Goal: Information Seeking & Learning: Find specific fact

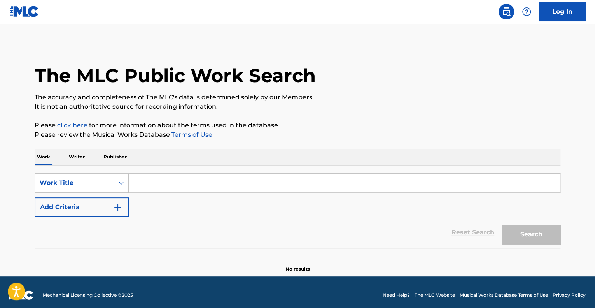
click at [166, 180] on input "Search Form" at bounding box center [344, 182] width 431 height 19
paste input "Mi día preferido [0]"
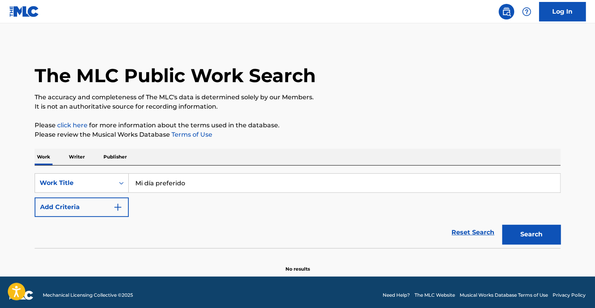
click at [502, 224] on button "Search" at bounding box center [531, 233] width 58 height 19
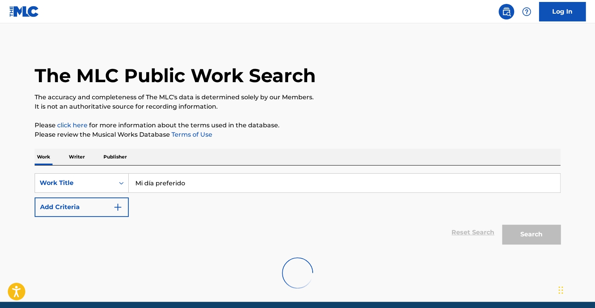
click at [152, 182] on input "Mi día preferido" at bounding box center [344, 182] width 431 height 19
click at [563, 216] on div "The MLC Public Work Search The accuracy and completeness of The MLC's data is d…" at bounding box center [297, 170] width 544 height 255
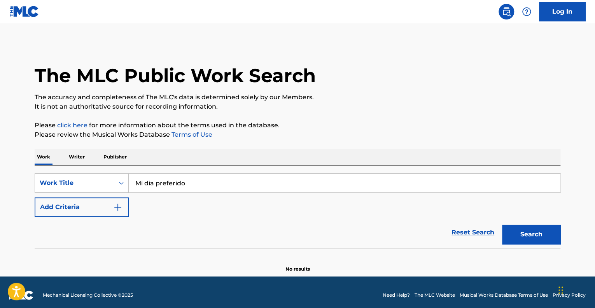
click at [314, 229] on div "Reset Search Search" at bounding box center [298, 232] width 526 height 31
drag, startPoint x: 376, startPoint y: 256, endPoint x: 415, endPoint y: 294, distance: 54.4
click at [376, 256] on section "No results" at bounding box center [298, 262] width 526 height 20
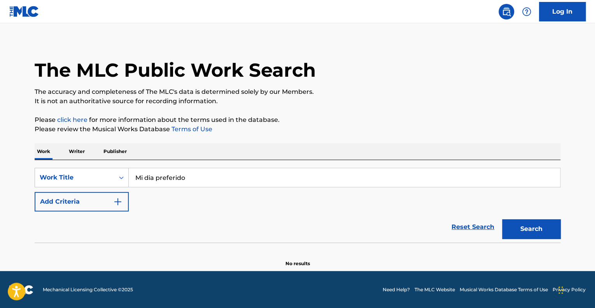
click at [525, 238] on div "Search" at bounding box center [529, 226] width 62 height 31
drag, startPoint x: 192, startPoint y: 179, endPoint x: 77, endPoint y: 171, distance: 115.0
click at [77, 171] on div "SearchWithCriteria8c209e86-4d52-4ed0-b968-539fb019190d Work Title Mi dia prefer…" at bounding box center [298, 177] width 526 height 19
paste input "Il mio giorno preferit"
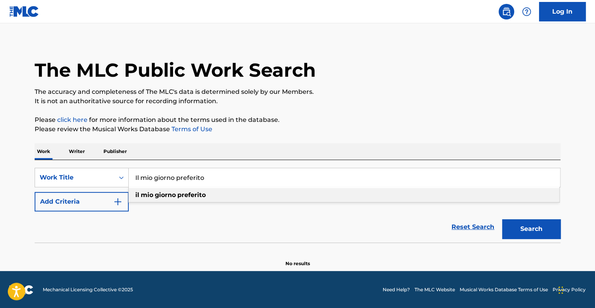
type input "Il mio giorno preferito"
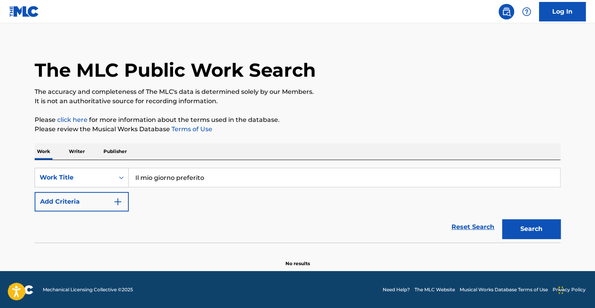
click at [546, 229] on button "Search" at bounding box center [531, 228] width 58 height 19
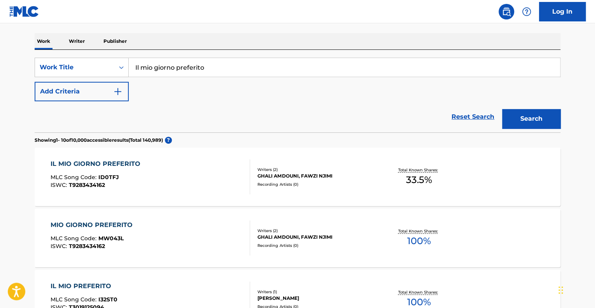
scroll to position [83, 0]
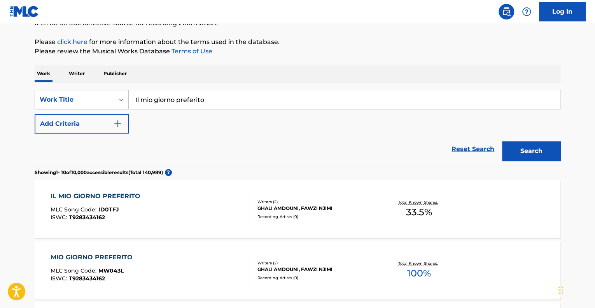
click at [118, 121] on img "Search Form" at bounding box center [117, 123] width 9 height 9
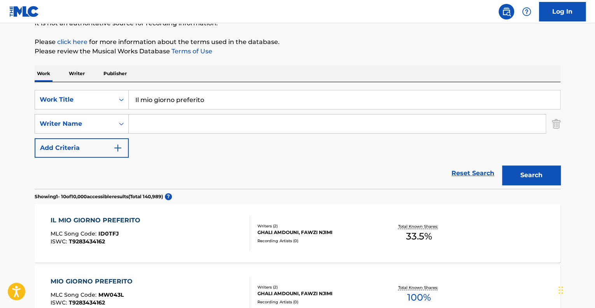
click at [153, 120] on input "Search Form" at bounding box center [337, 123] width 417 height 19
paste input "[PERSON_NAME]"
type input "[PERSON_NAME]"
click at [541, 175] on button "Search" at bounding box center [531, 174] width 58 height 19
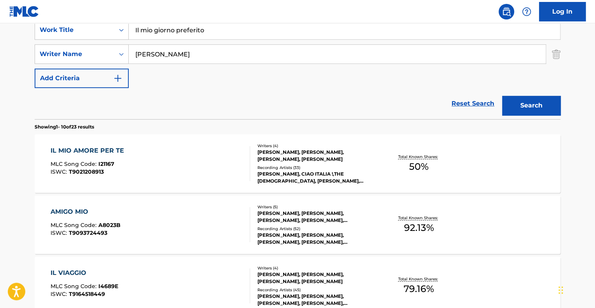
scroll to position [200, 0]
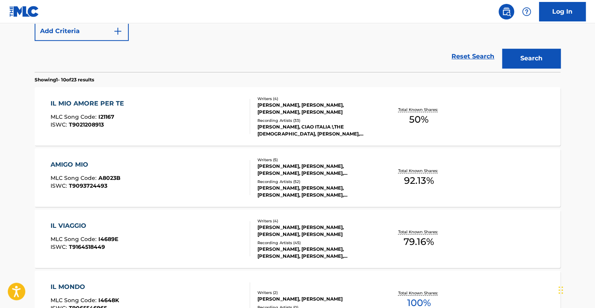
click at [143, 121] on div "IL MIO AMORE PER TE MLC Song Code : I21167 ISWC : T9021208913" at bounding box center [151, 116] width 200 height 35
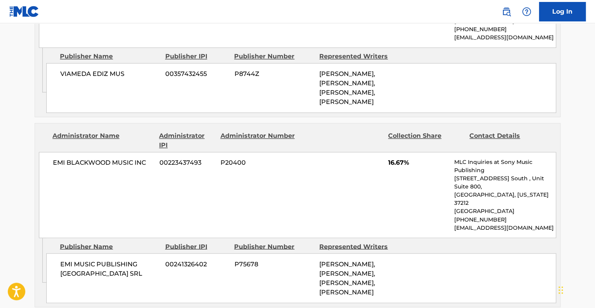
scroll to position [544, 0]
